Goal: Navigation & Orientation: Find specific page/section

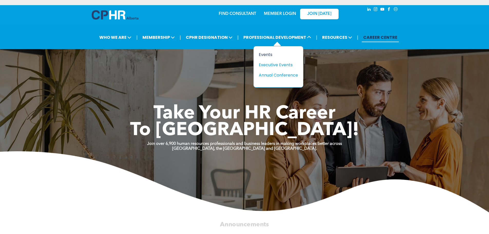
click at [266, 54] on div "Events" at bounding box center [276, 54] width 35 height 6
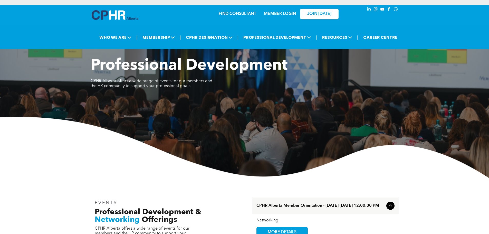
click at [113, 16] on img at bounding box center [115, 14] width 47 height 9
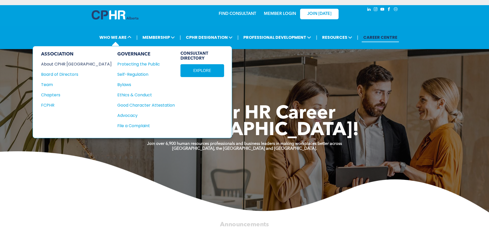
click at [62, 66] on div "About CPHR [GEOGRAPHIC_DATA]" at bounding box center [73, 64] width 64 height 6
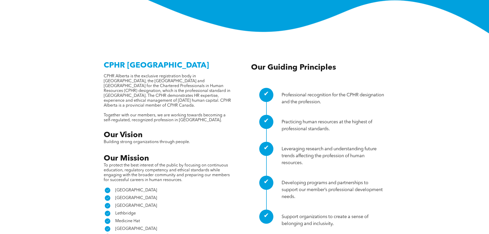
scroll to position [205, 0]
